Goal: Transaction & Acquisition: Purchase product/service

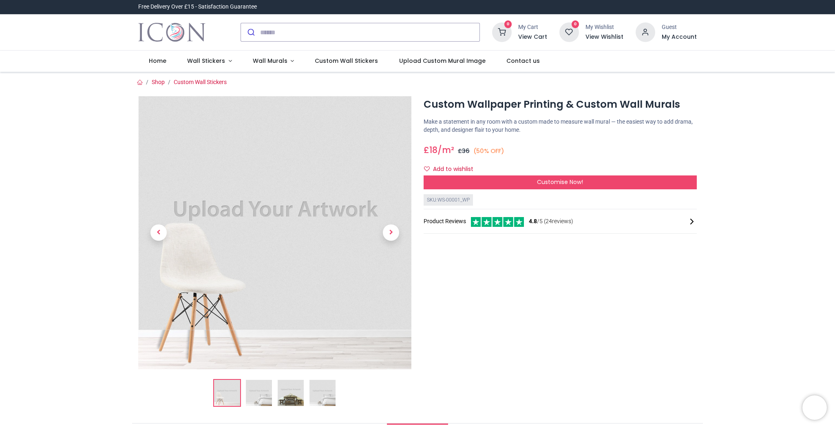
click at [227, 204] on img at bounding box center [274, 232] width 273 height 273
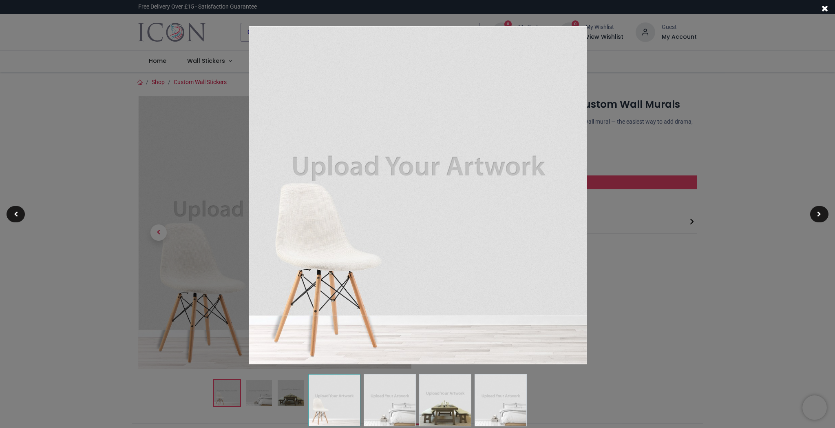
click at [402, 181] on img at bounding box center [418, 195] width 338 height 338
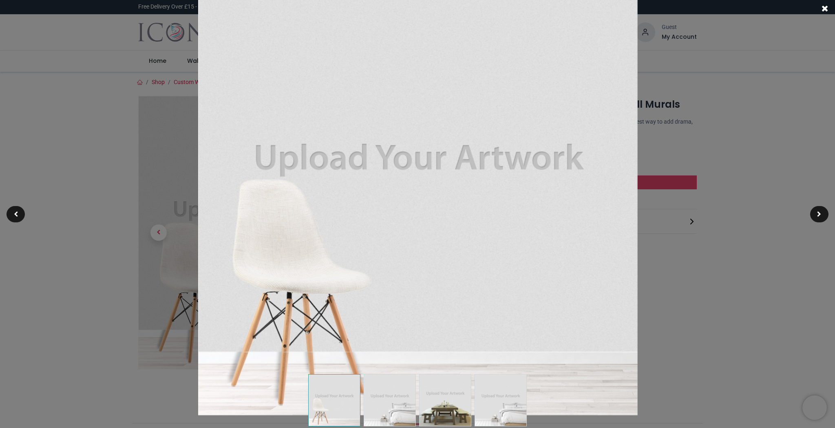
click at [743, 296] on div at bounding box center [417, 214] width 835 height 428
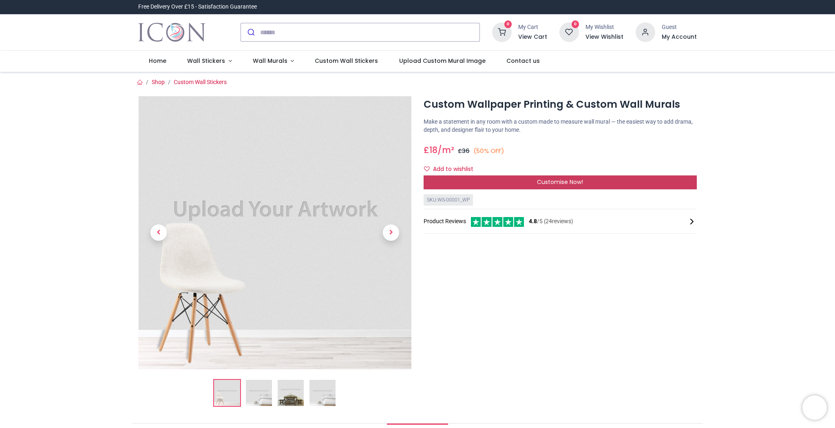
click at [555, 182] on span "Customise Now!" at bounding box center [560, 182] width 46 height 8
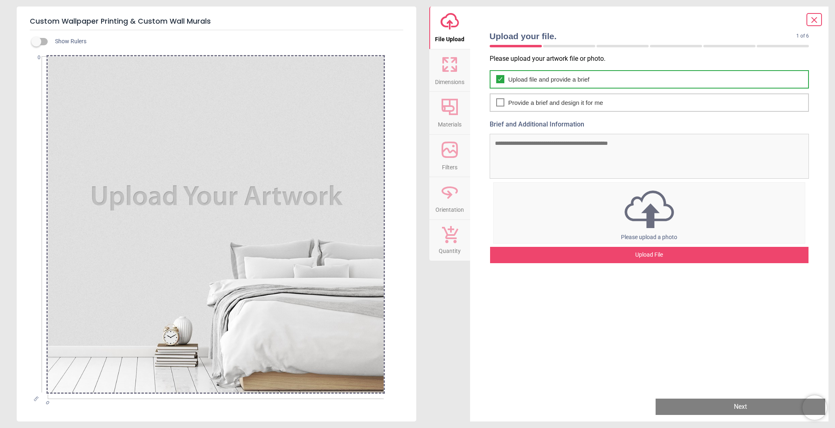
click at [507, 79] on div "Upload file and provide a brief" at bounding box center [650, 79] width 320 height 18
click at [642, 257] on div "Upload File" at bounding box center [649, 255] width 319 height 16
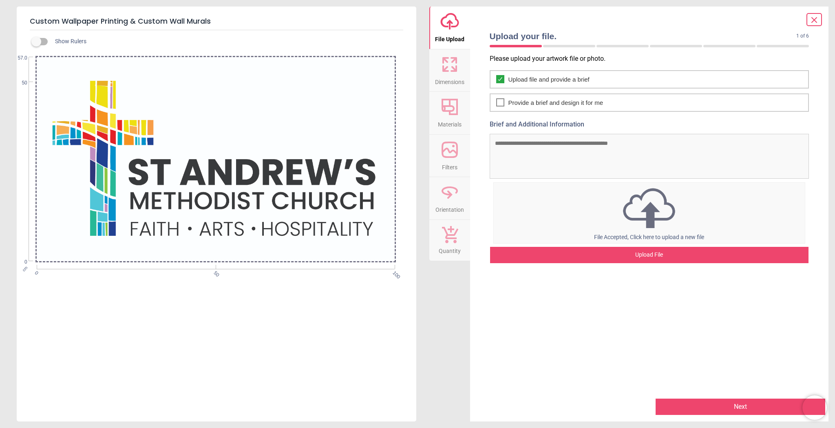
click at [656, 256] on div "Upload File" at bounding box center [649, 255] width 319 height 16
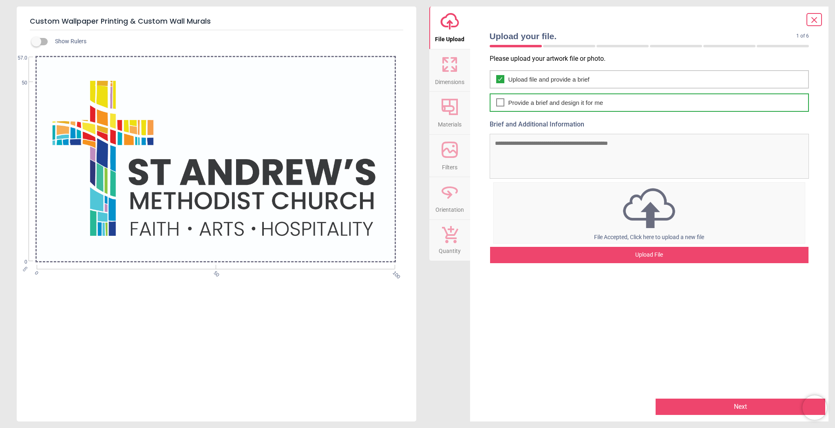
click at [496, 102] on div at bounding box center [500, 102] width 8 height 8
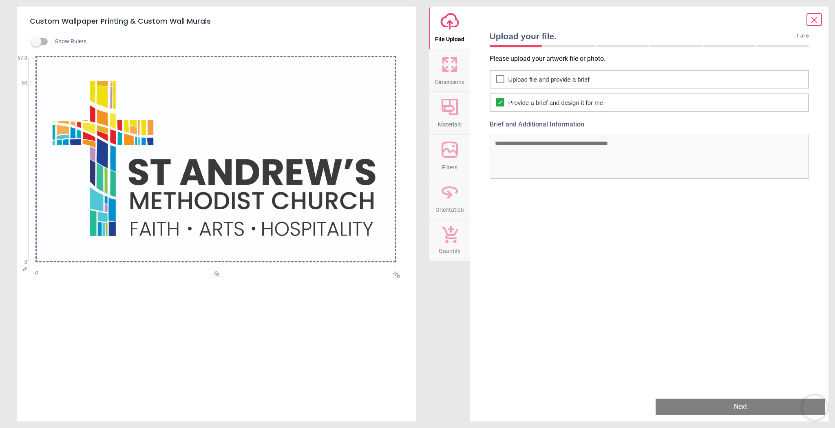
click at [708, 409] on button "Next" at bounding box center [741, 406] width 170 height 16
click at [571, 157] on textarea "Brief and Additional Information" at bounding box center [650, 156] width 320 height 45
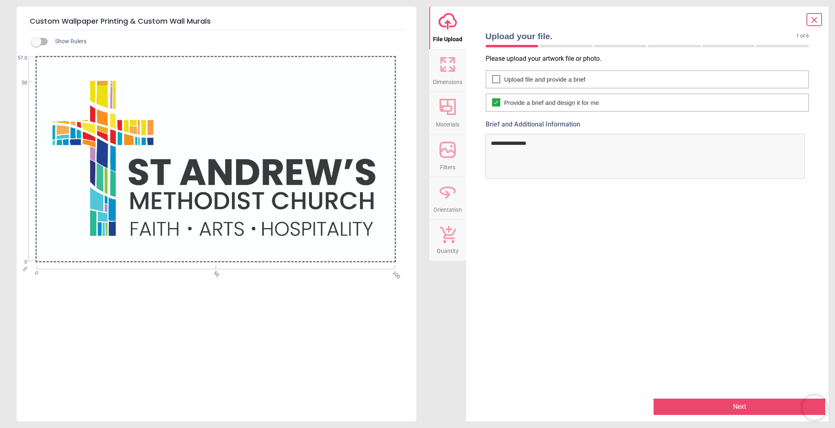
type textarea "**********"
click at [735, 411] on button "Next" at bounding box center [740, 406] width 172 height 16
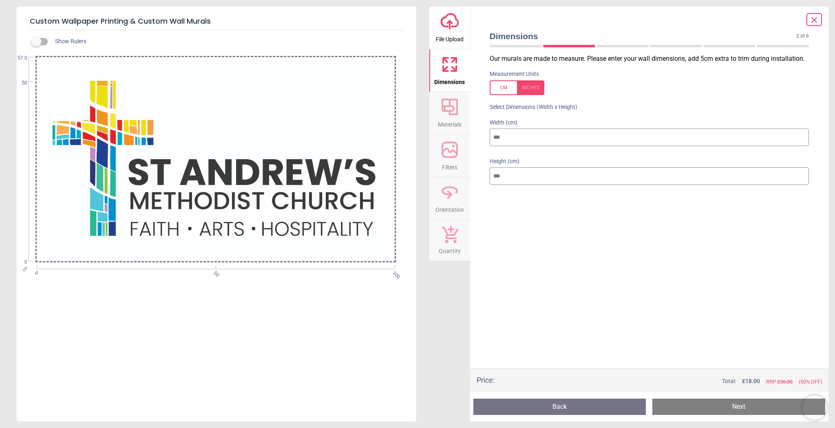
click at [742, 407] on button "Next" at bounding box center [739, 406] width 173 height 16
drag, startPoint x: 509, startPoint y: 138, endPoint x: 477, endPoint y: 135, distance: 32.8
click at [477, 135] on div "Dimensions 2 of 6 2 of 8 Our murals are made to measure. Please enter your wall…" at bounding box center [649, 214] width 359 height 415
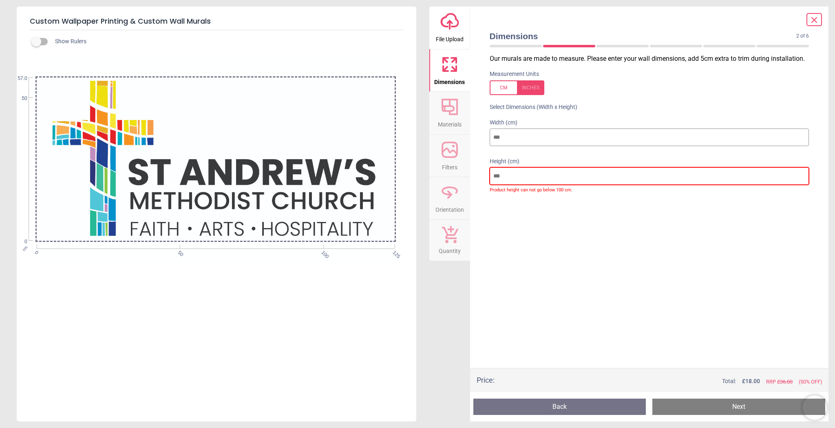
drag, startPoint x: 508, startPoint y: 175, endPoint x: 475, endPoint y: 174, distance: 32.6
click at [475, 174] on div "Dimensions 2 of 6 2 of 8 Our murals are made to measure. Please enter your wall…" at bounding box center [649, 214] width 359 height 415
drag, startPoint x: 507, startPoint y: 136, endPoint x: 491, endPoint y: 136, distance: 15.5
click at [491, 136] on input "***" at bounding box center [650, 137] width 320 height 18
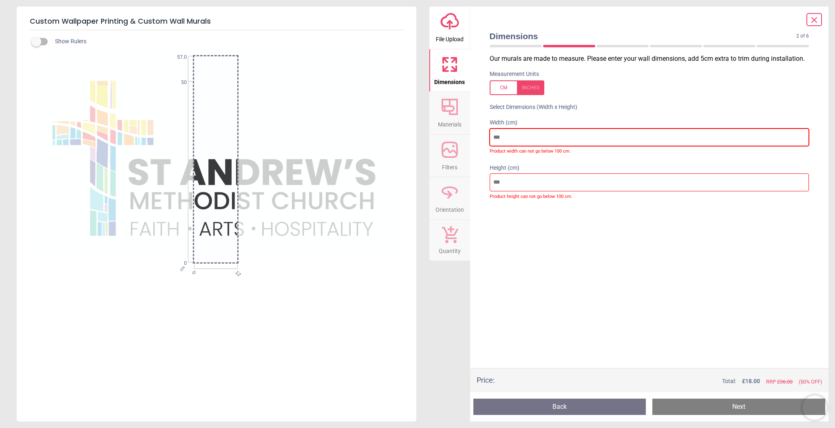
type input "***"
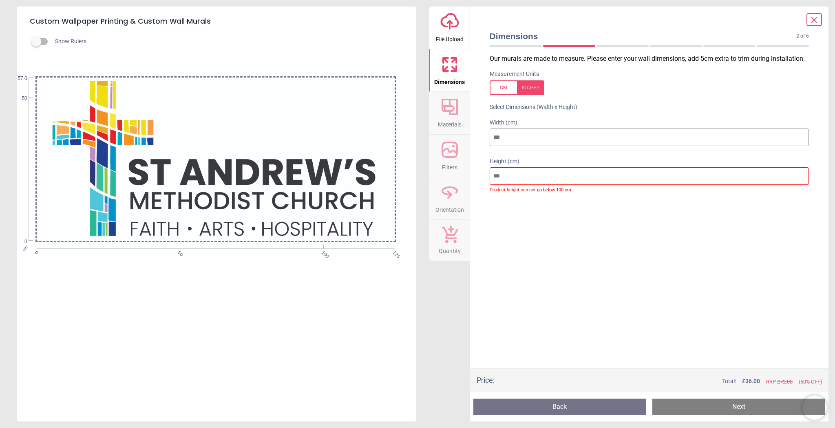
click at [698, 402] on button "Next" at bounding box center [739, 406] width 173 height 16
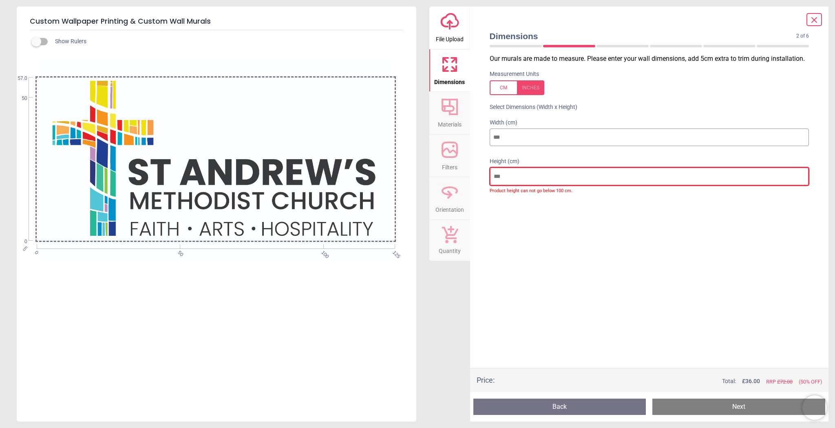
drag, startPoint x: 485, startPoint y: 175, endPoint x: 480, endPoint y: 175, distance: 5.3
click at [480, 175] on div "Dimensions 2 of 6 2 of 8 Our murals are made to measure. Please enter your wall…" at bounding box center [649, 214] width 359 height 415
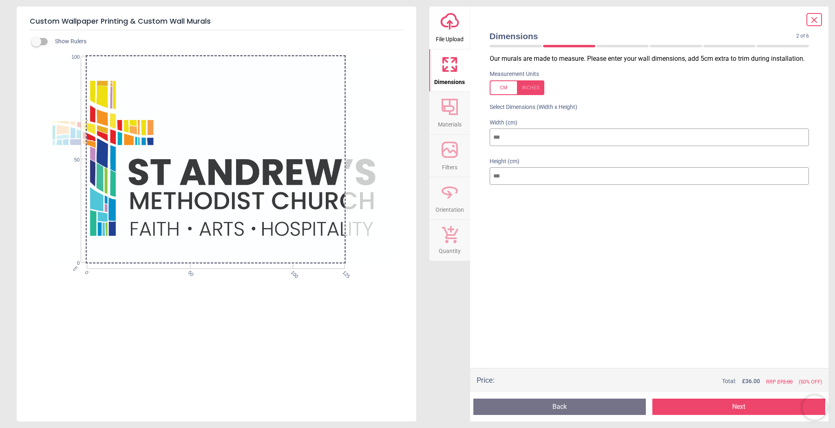
type input "***"
drag, startPoint x: 513, startPoint y: 138, endPoint x: 478, endPoint y: 135, distance: 35.6
click at [478, 135] on div "Dimensions 2 of 6 2 of 8 Our murals are made to measure. Please enter your wall…" at bounding box center [649, 214] width 359 height 415
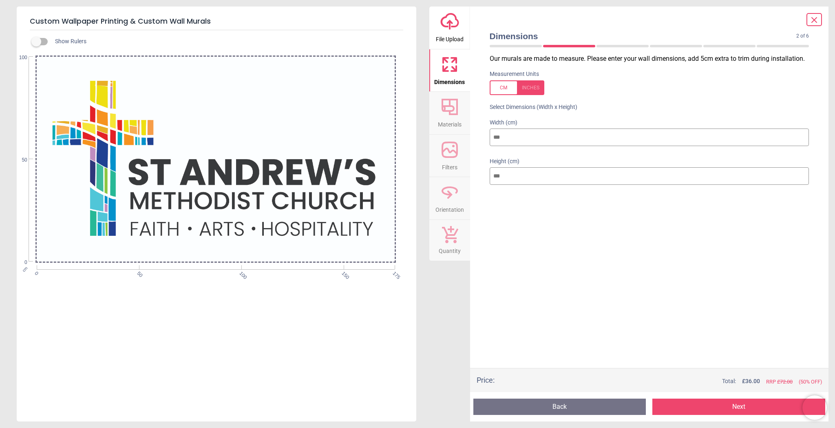
type input "***"
drag, startPoint x: 289, startPoint y: 128, endPoint x: 270, endPoint y: 124, distance: 19.9
click at [270, 124] on div at bounding box center [216, 159] width 358 height 206
click at [718, 406] on button "Next" at bounding box center [739, 406] width 173 height 16
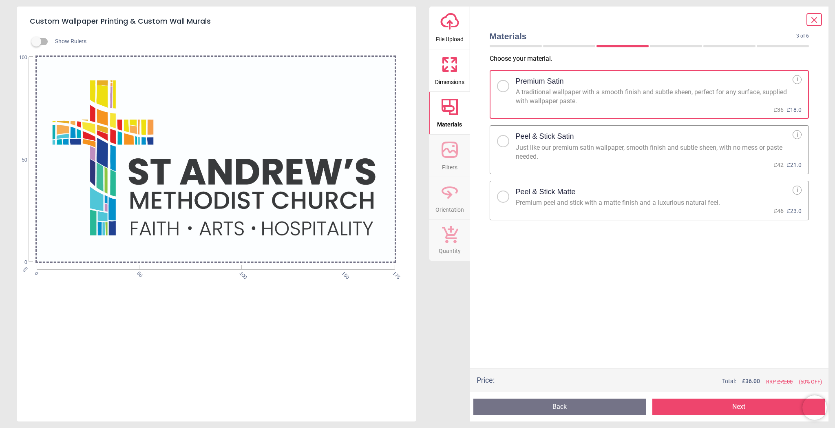
click at [507, 195] on div at bounding box center [503, 196] width 12 height 12
click at [713, 407] on button "Next" at bounding box center [739, 406] width 173 height 16
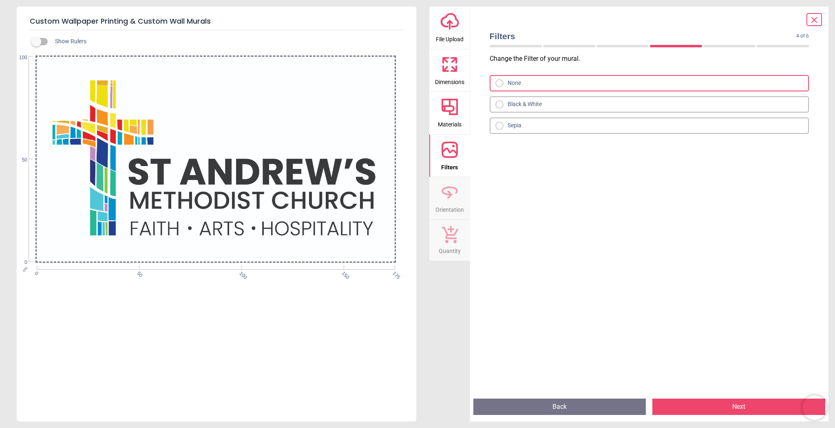
click at [713, 407] on button "Next" at bounding box center [739, 406] width 173 height 16
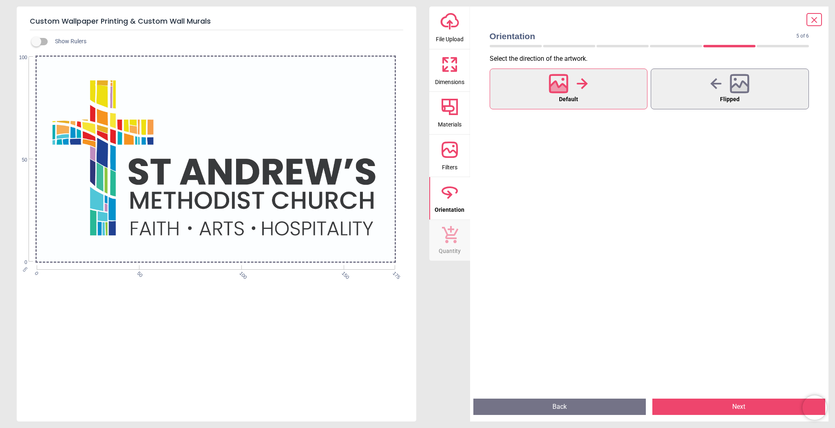
click at [713, 407] on button "Next" at bounding box center [739, 406] width 173 height 16
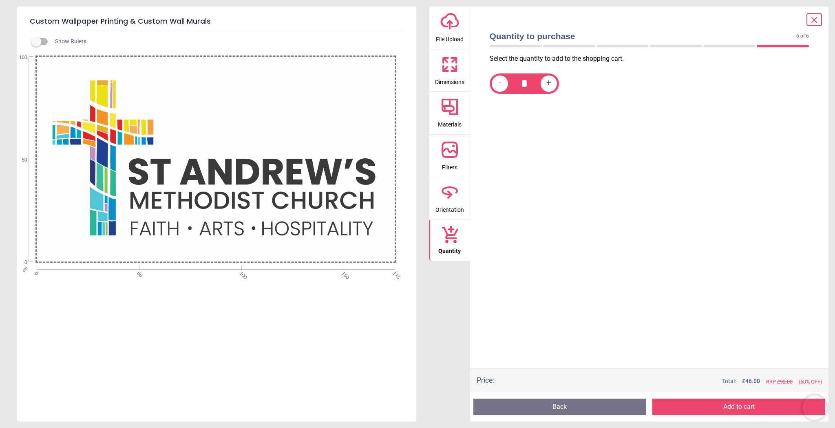
click at [713, 407] on button "Add to cart" at bounding box center [739, 406] width 173 height 16
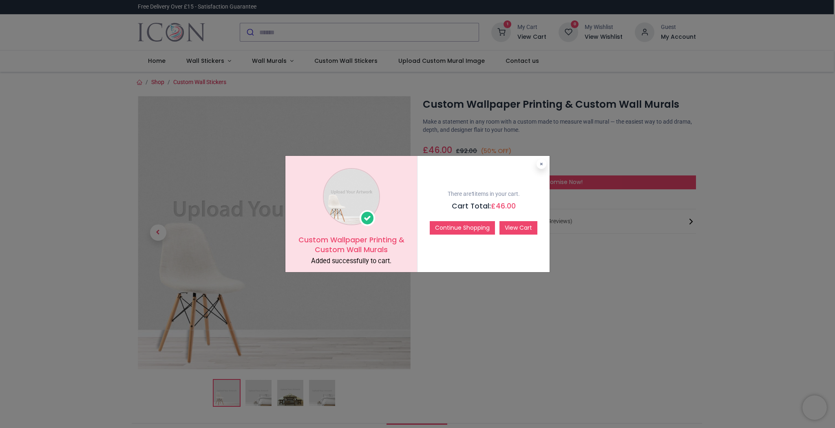
click at [513, 229] on link "View Cart" at bounding box center [519, 228] width 38 height 14
click at [545, 165] on button at bounding box center [542, 164] width 10 height 10
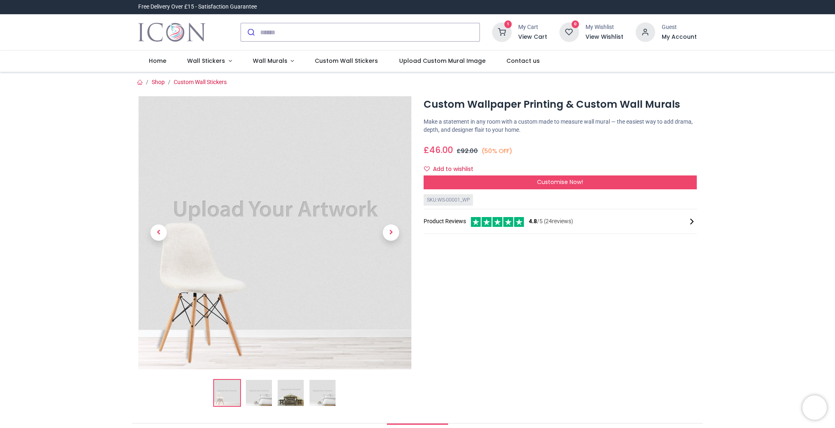
click at [255, 399] on img at bounding box center [259, 393] width 26 height 26
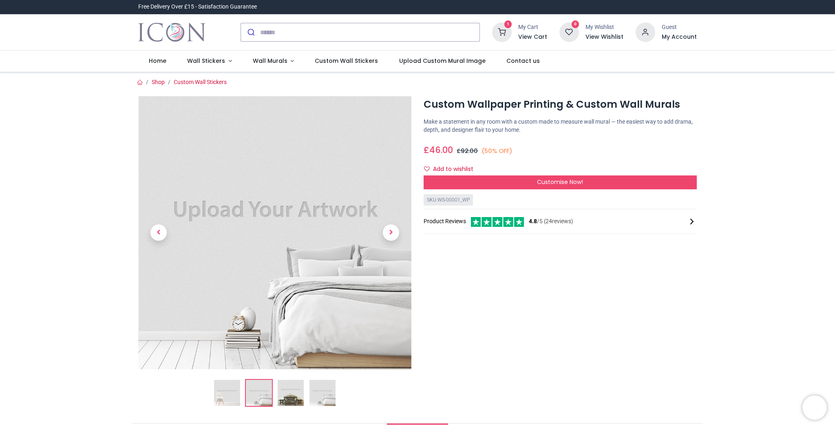
click at [288, 400] on img at bounding box center [291, 393] width 26 height 26
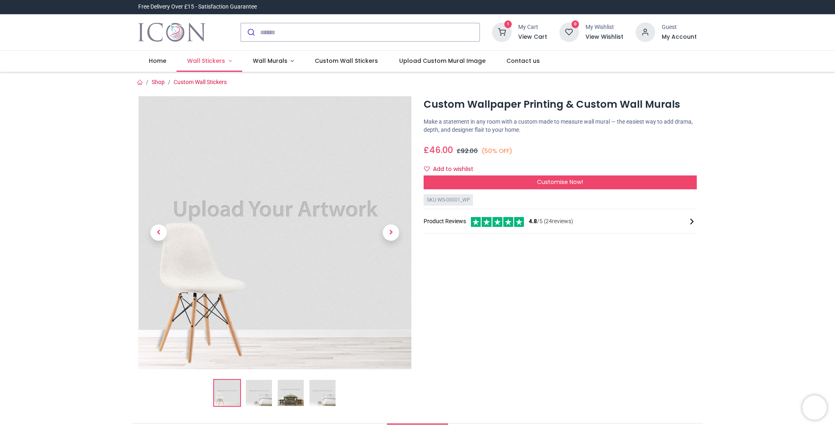
click at [210, 58] on span "Wall Stickers" at bounding box center [206, 61] width 38 height 8
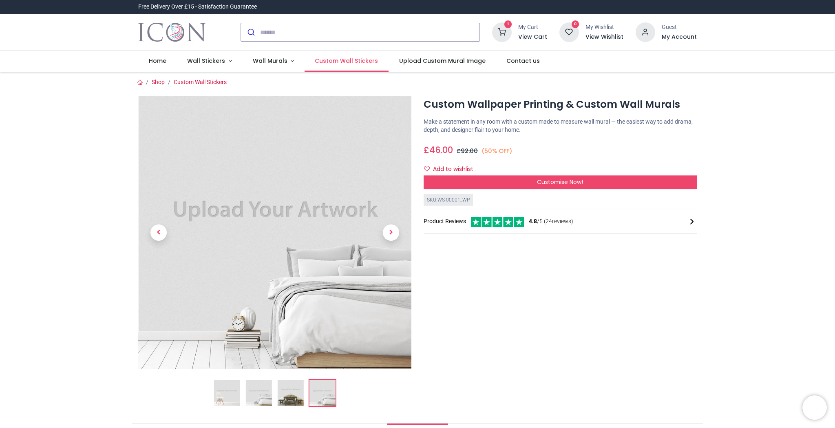
click at [342, 64] on span "Custom Wall Stickers" at bounding box center [346, 61] width 63 height 8
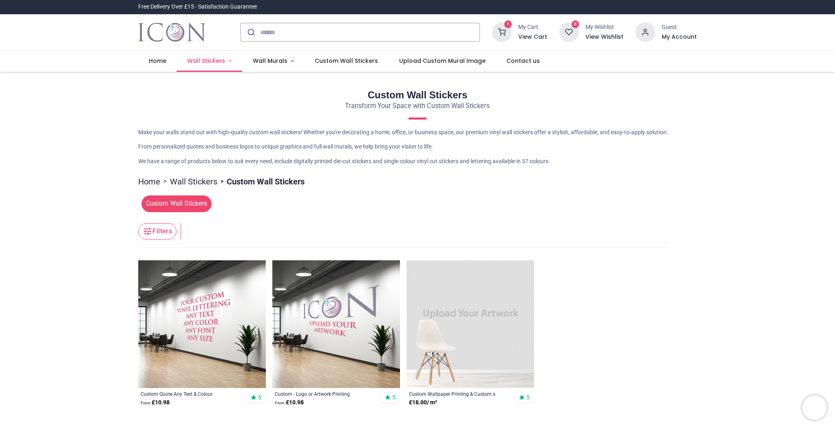
click at [210, 64] on span "Wall Stickers" at bounding box center [206, 61] width 38 height 8
